Goal: Transaction & Acquisition: Purchase product/service

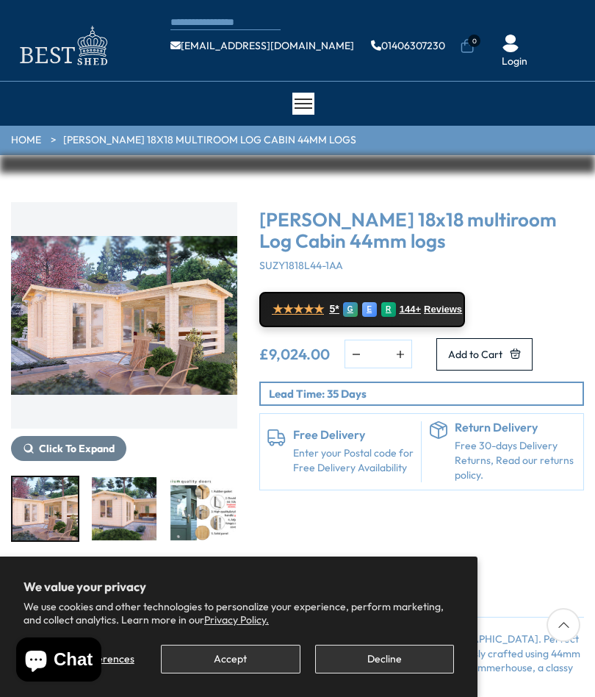
click at [254, 659] on button "Accept" at bounding box center [230, 659] width 139 height 29
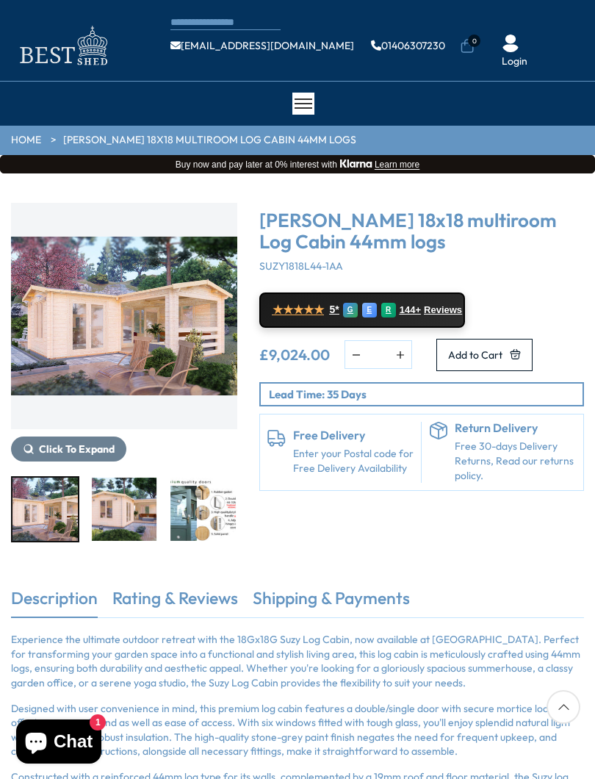
click at [171, 322] on img "1 / 7" at bounding box center [124, 316] width 226 height 226
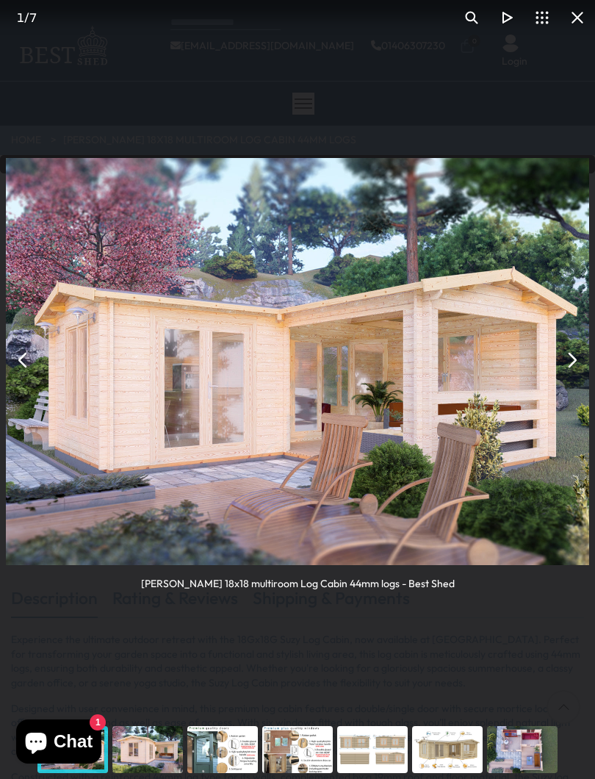
click at [567, 363] on button "You can close this modal content with the ESC key" at bounding box center [571, 360] width 35 height 35
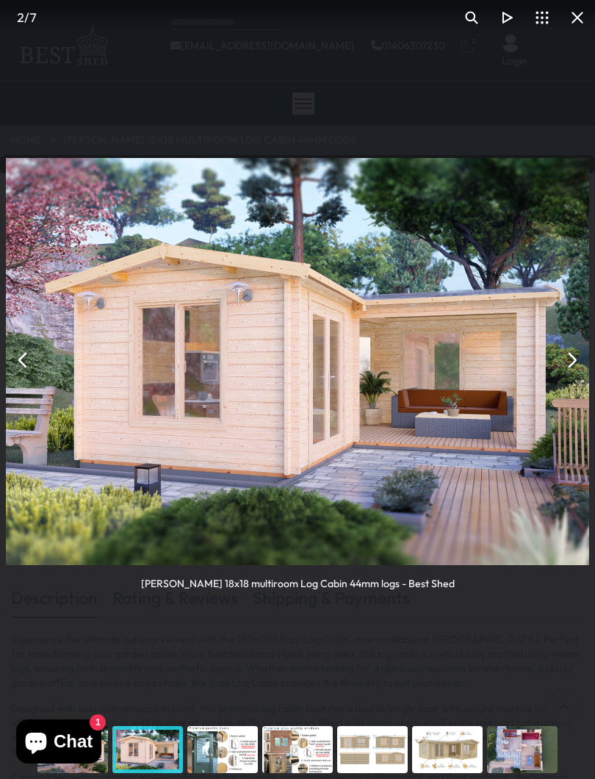
click at [573, 371] on button "You can close this modal content with the ESC key" at bounding box center [571, 360] width 35 height 35
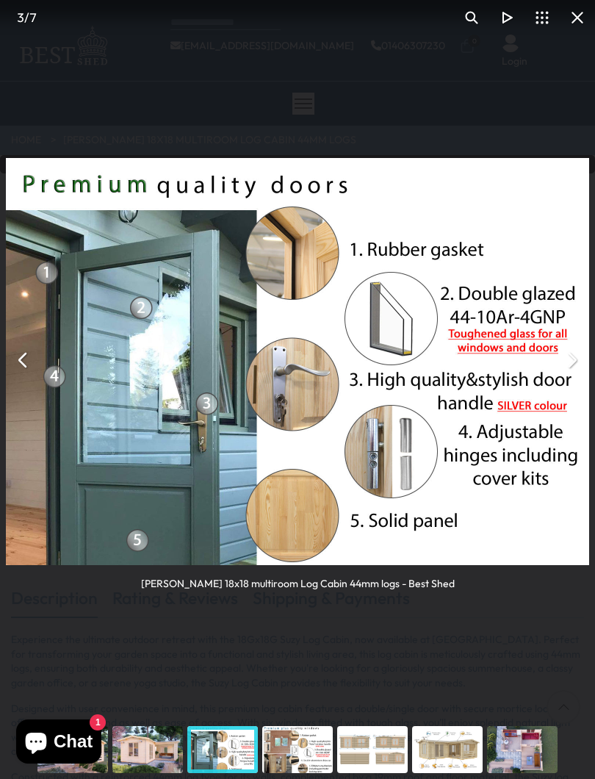
click at [584, 368] on button "You can close this modal content with the ESC key" at bounding box center [571, 360] width 35 height 35
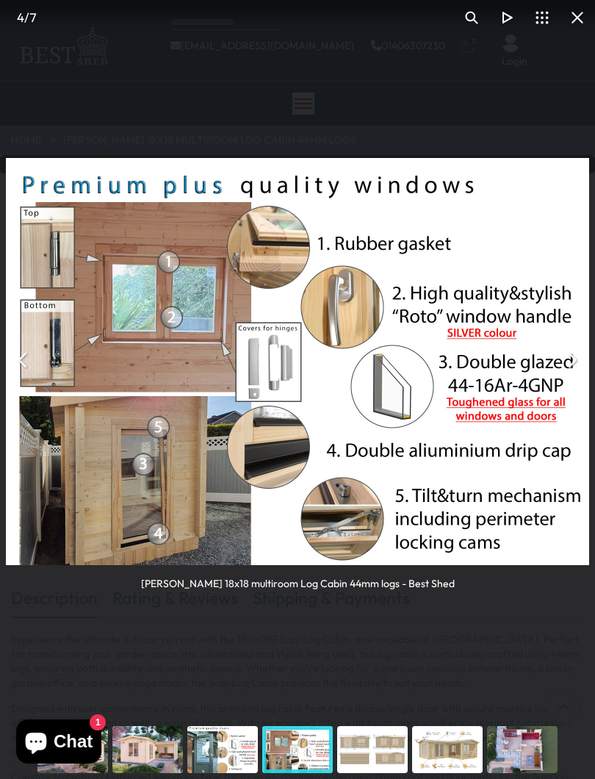
click at [570, 372] on button "You can close this modal content with the ESC key" at bounding box center [571, 360] width 35 height 35
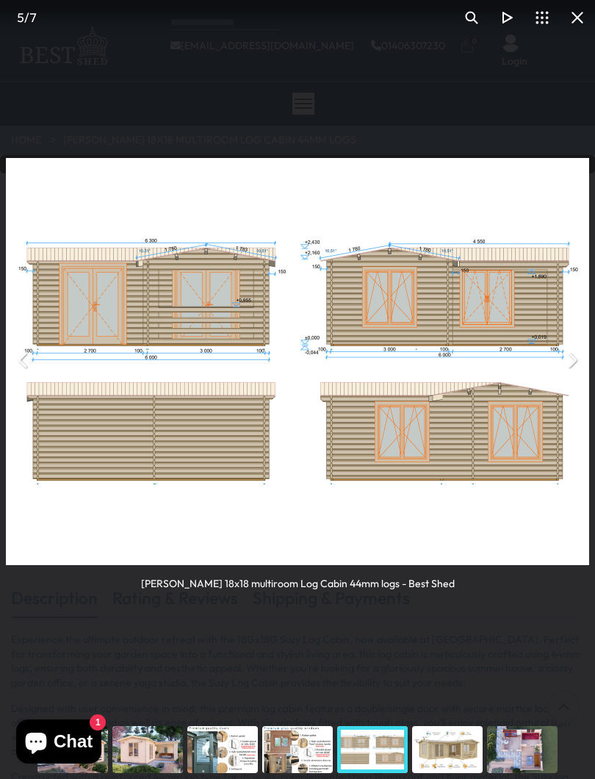
click at [583, 371] on button "You can close this modal content with the ESC key" at bounding box center [571, 360] width 35 height 35
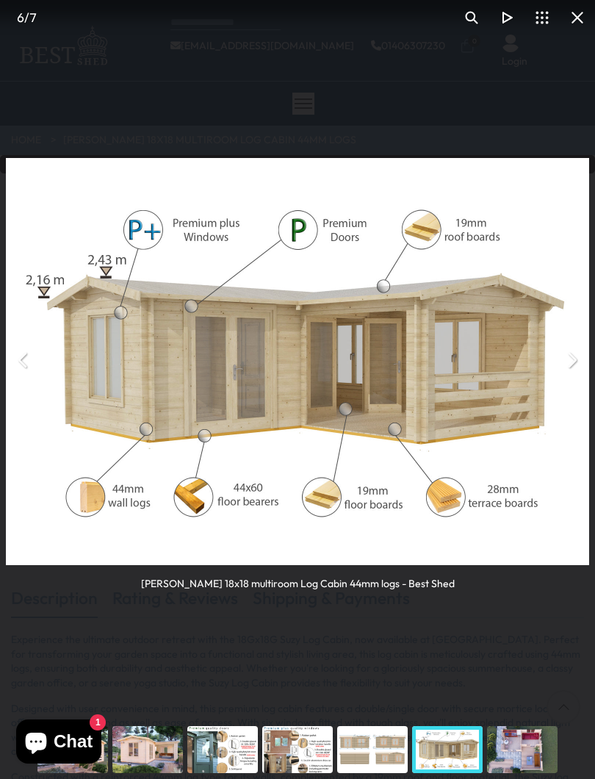
click at [573, 368] on button "You can close this modal content with the ESC key" at bounding box center [571, 360] width 35 height 35
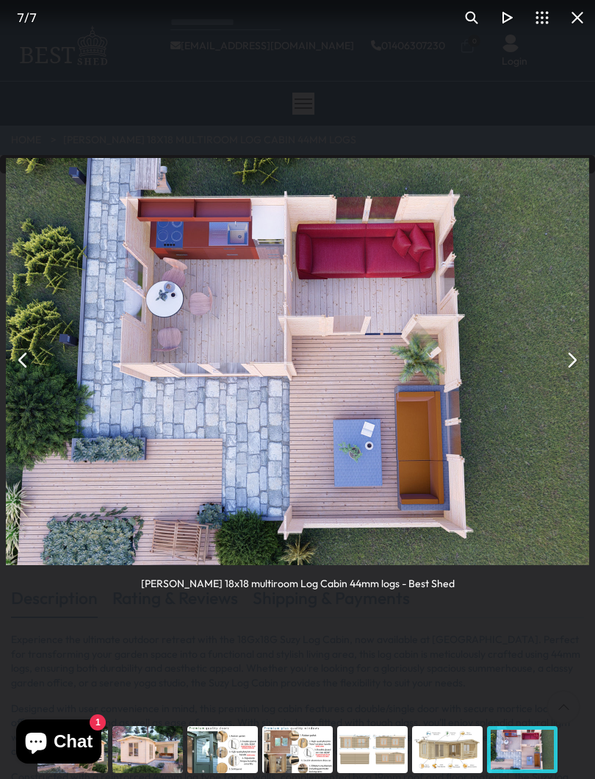
click at [576, 369] on button "You can close this modal content with the ESC key" at bounding box center [571, 360] width 35 height 35
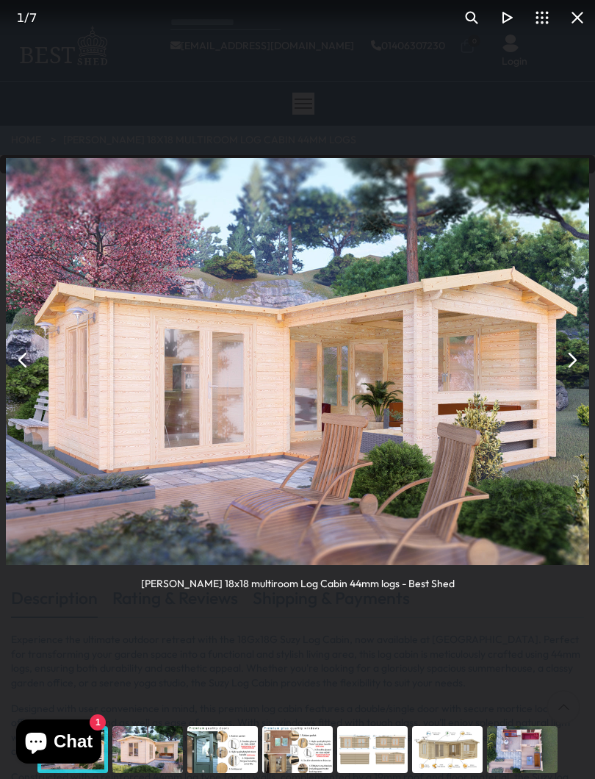
click at [569, 366] on button "You can close this modal content with the ESC key" at bounding box center [571, 360] width 35 height 35
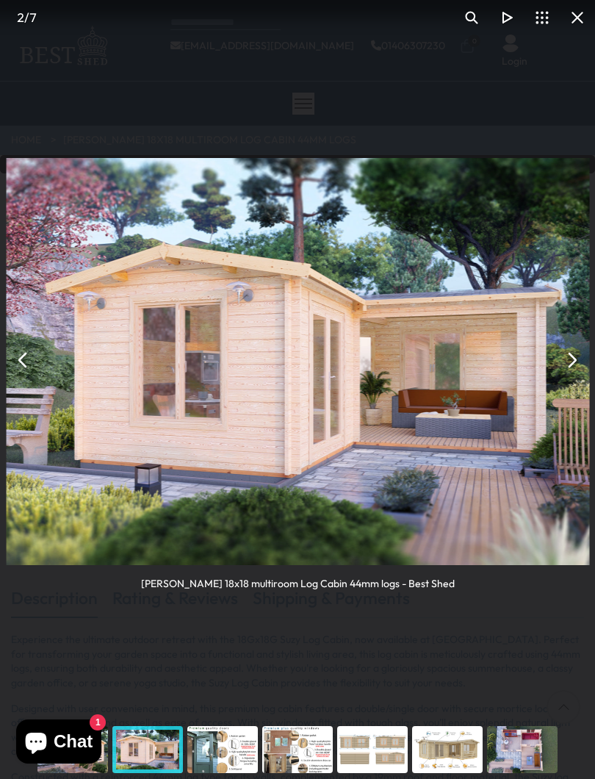
click at [583, 368] on button "You can close this modal content with the ESC key" at bounding box center [571, 360] width 35 height 35
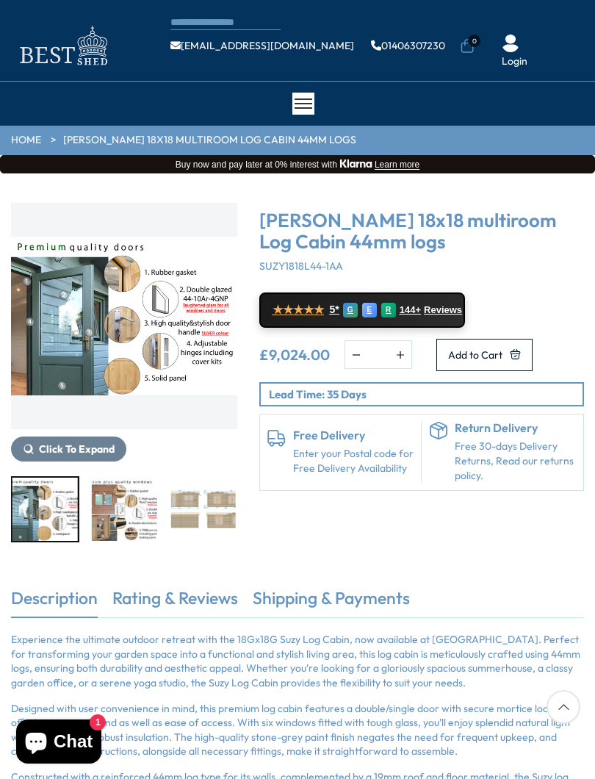
click at [571, 4] on div "CONTACT US Shipping Warranty Shop [EMAIL_ADDRESS][DOMAIN_NAME] 01406307230 0 Lo…" at bounding box center [297, 41] width 595 height 82
click at [12, 3] on div "CONTACT US Shipping Warranty Shop [EMAIL_ADDRESS][DOMAIN_NAME] 01406307230 0 Lo…" at bounding box center [297, 41] width 595 height 82
